Goal: Task Accomplishment & Management: Manage account settings

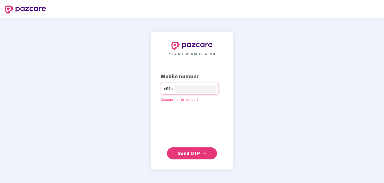
type input "**********"
click at [204, 153] on icon "double-right" at bounding box center [204, 153] width 3 height 3
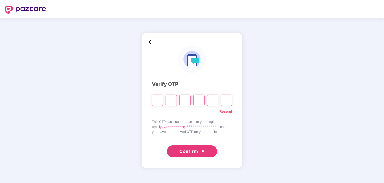
type input "*"
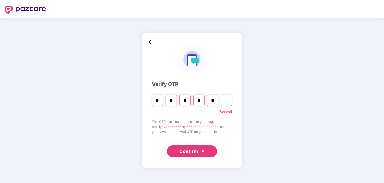
type input "*"
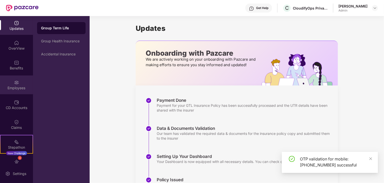
click at [17, 78] on div "Employees" at bounding box center [16, 84] width 33 height 19
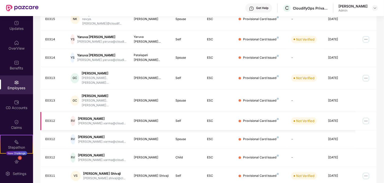
scroll to position [124, 0]
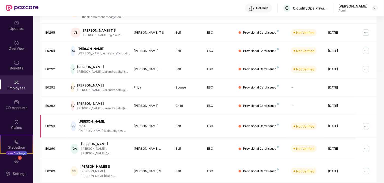
scroll to position [129, 0]
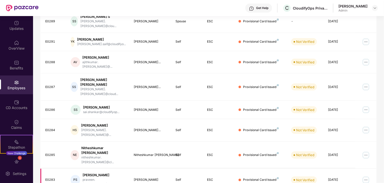
scroll to position [124, 0]
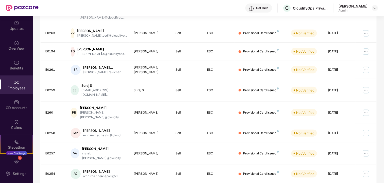
scroll to position [125, 0]
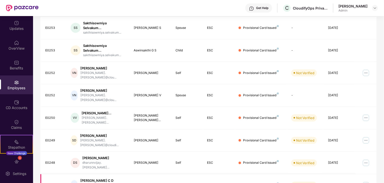
scroll to position [133, 0]
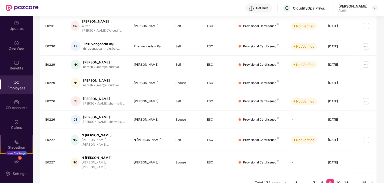
scroll to position [124, 0]
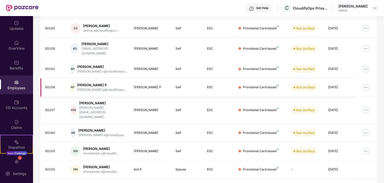
click at [366, 83] on img at bounding box center [366, 87] width 8 height 8
click at [85, 83] on div "[PERSON_NAME] P" at bounding box center [102, 85] width 50 height 5
click at [365, 83] on img at bounding box center [366, 87] width 8 height 8
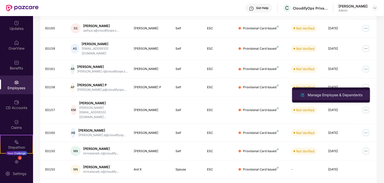
click at [315, 96] on div "Manage Employee & Dependents" at bounding box center [335, 95] width 57 height 6
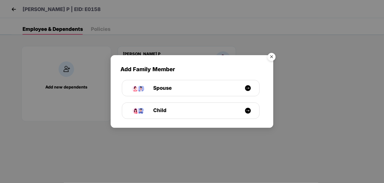
click at [272, 57] on img "Close" at bounding box center [272, 58] width 14 height 14
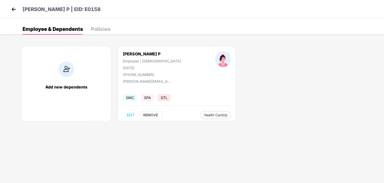
click at [148, 112] on button "REMOVE" at bounding box center [150, 115] width 23 height 8
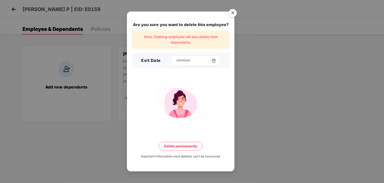
click at [216, 61] on img at bounding box center [214, 61] width 4 height 4
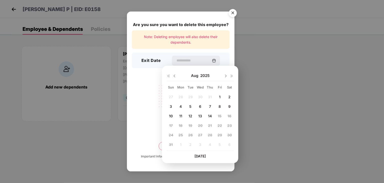
click at [211, 114] on span "14" at bounding box center [210, 116] width 4 height 4
type input "**********"
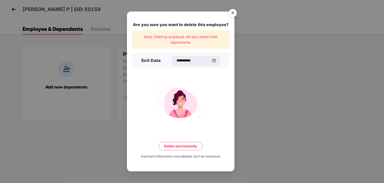
click at [196, 149] on button "Delete permanently" at bounding box center [181, 146] width 44 height 9
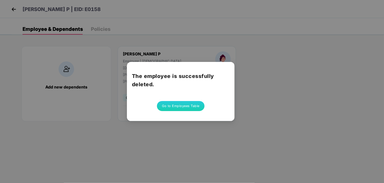
click at [166, 104] on button "Go to Employees Table" at bounding box center [181, 106] width 48 height 10
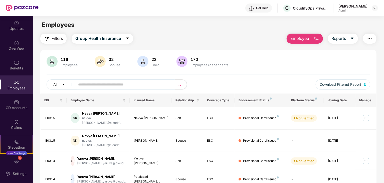
click at [94, 84] on input "text" at bounding box center [123, 85] width 90 height 8
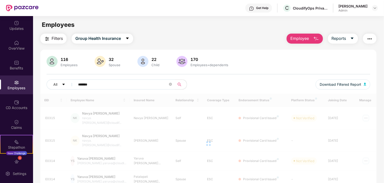
type input "*******"
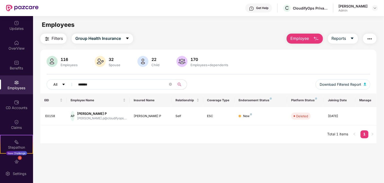
drag, startPoint x: 105, startPoint y: 85, endPoint x: 67, endPoint y: 80, distance: 38.4
click at [67, 80] on div "All *******" at bounding box center [128, 84] width 162 height 10
